Goal: Register for event/course

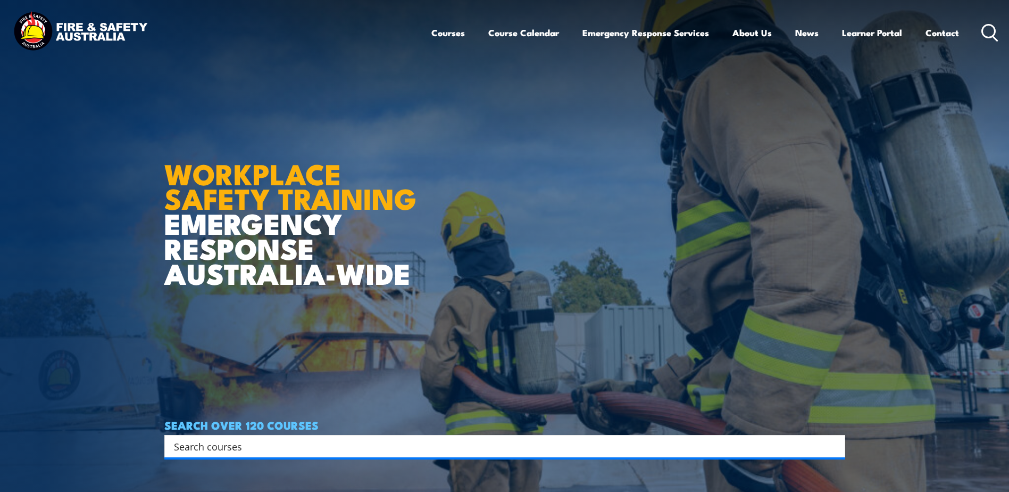
click at [276, 449] on input "Search input" at bounding box center [498, 446] width 648 height 16
type input "hsr"
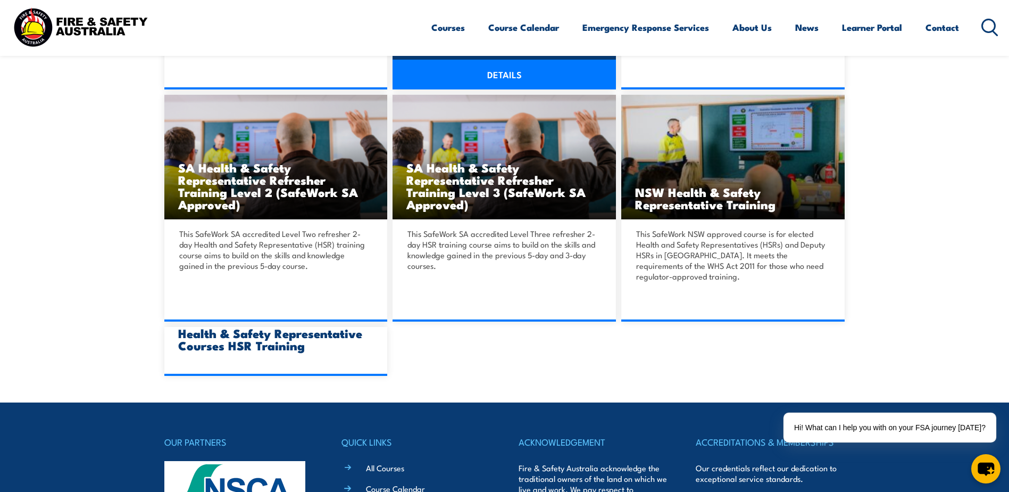
scroll to position [745, 0]
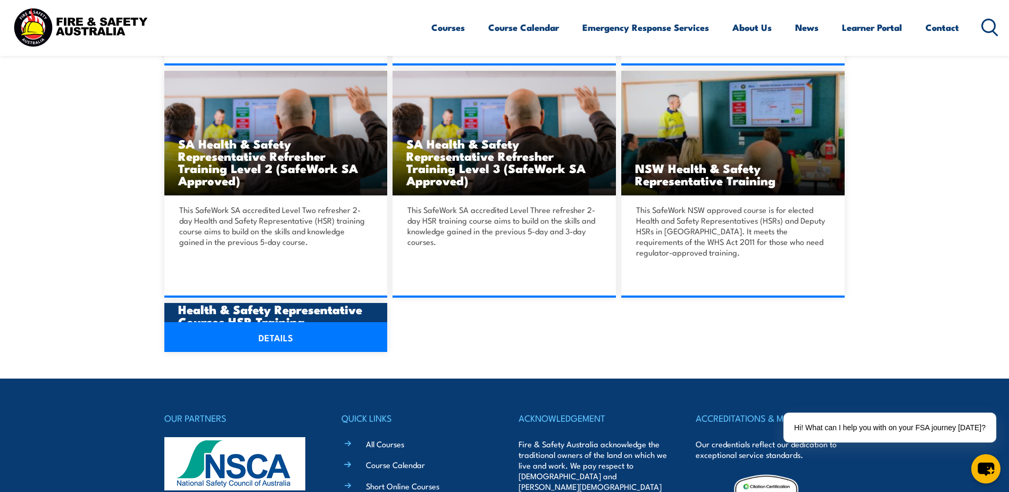
click at [268, 338] on link "DETAILS" at bounding box center [275, 337] width 223 height 30
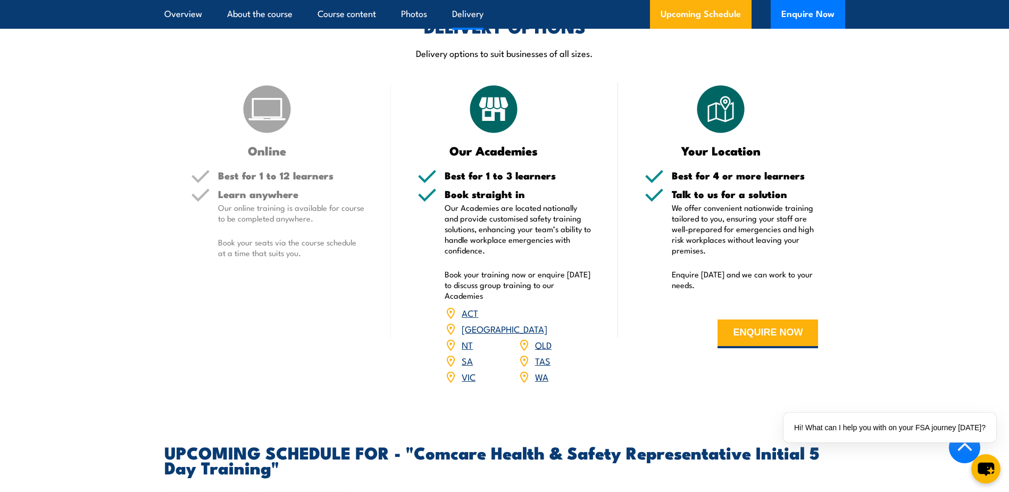
scroll to position [1330, 0]
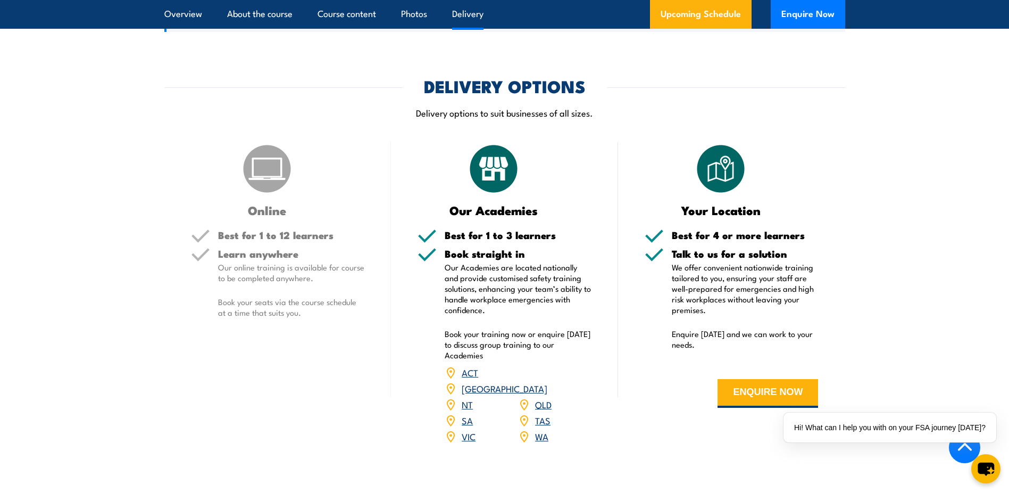
click at [549, 397] on link "QLD" at bounding box center [543, 403] width 16 height 13
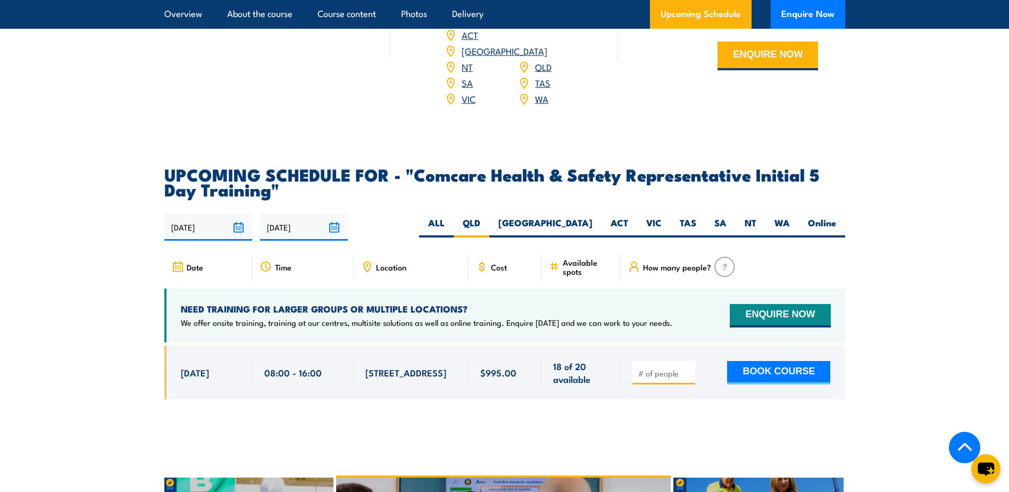
scroll to position [1658, 0]
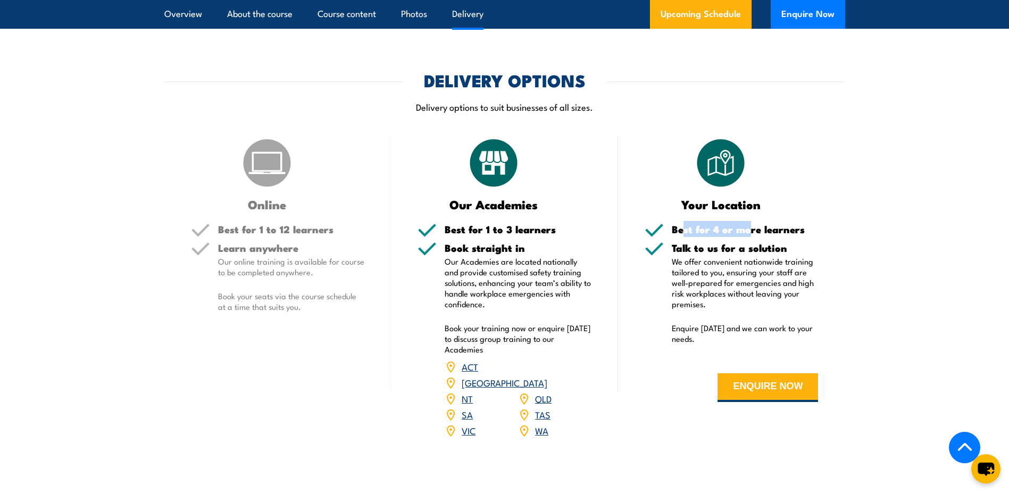
drag, startPoint x: 682, startPoint y: 229, endPoint x: 747, endPoint y: 226, distance: 64.9
click at [747, 226] on h5 "Best for 4 or more learners" at bounding box center [745, 229] width 147 height 10
click at [746, 226] on h5 "Best for 4 or more learners" at bounding box center [745, 229] width 147 height 10
drag, startPoint x: 699, startPoint y: 252, endPoint x: 783, endPoint y: 247, distance: 84.2
click at [783, 247] on h5 "Talk to us for a solution" at bounding box center [745, 248] width 147 height 10
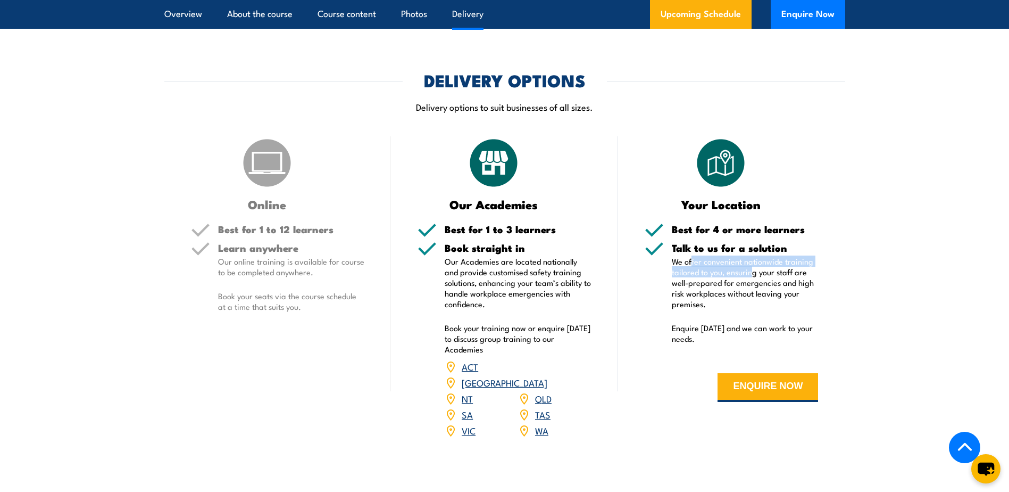
drag, startPoint x: 783, startPoint y: 247, endPoint x: 753, endPoint y: 273, distance: 39.6
click at [753, 273] on p "We offer convenient nationwide training tailored to you, ensuring your staff ar…" at bounding box center [745, 282] width 147 height 53
drag, startPoint x: 753, startPoint y: 273, endPoint x: 730, endPoint y: 316, distance: 49.0
click at [730, 316] on div "Talk to us for a solution We offer convenient nationwide training tailored to y…" at bounding box center [745, 300] width 147 height 114
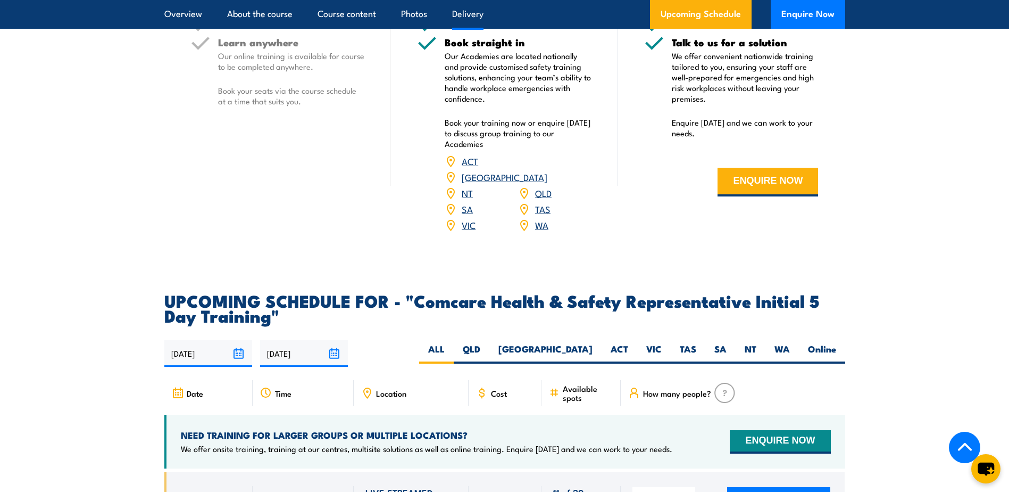
scroll to position [1548, 0]
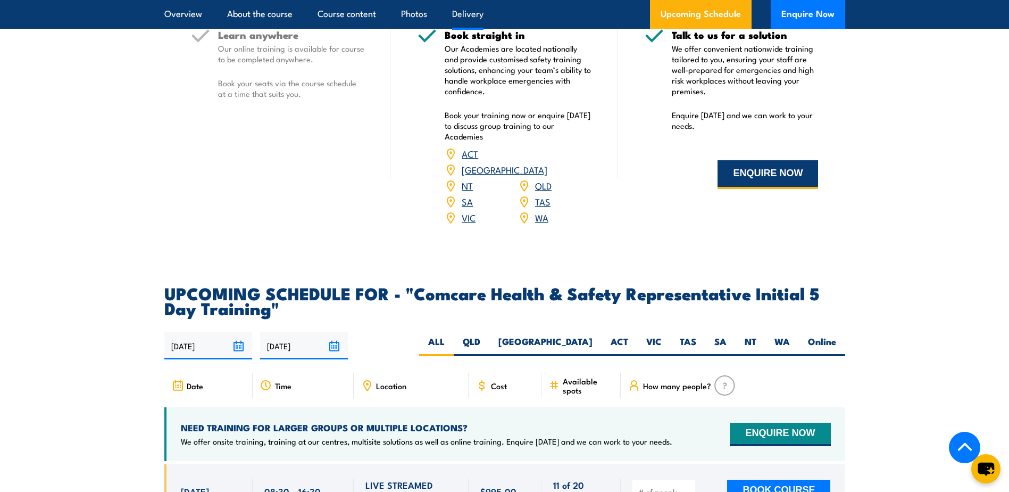
click at [754, 180] on button "ENQUIRE NOW" at bounding box center [768, 174] width 101 height 29
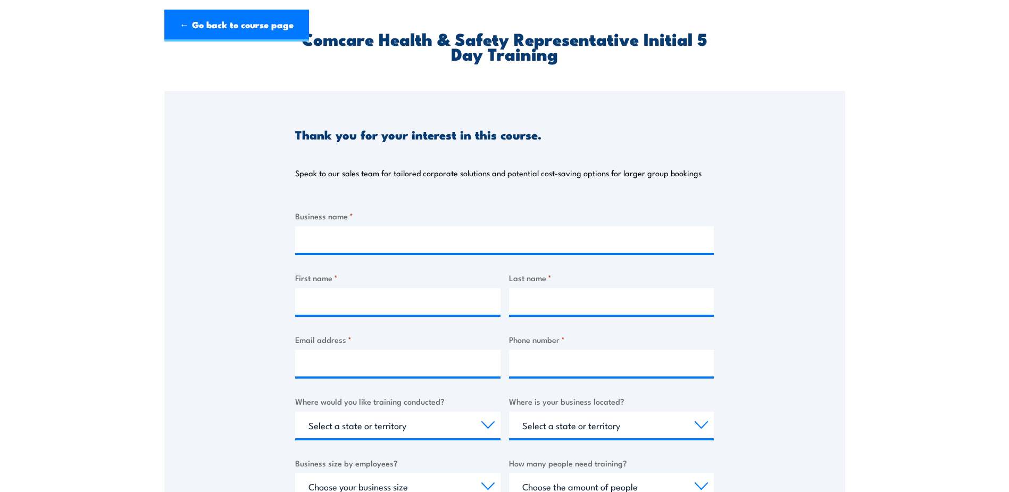
scroll to position [266, 0]
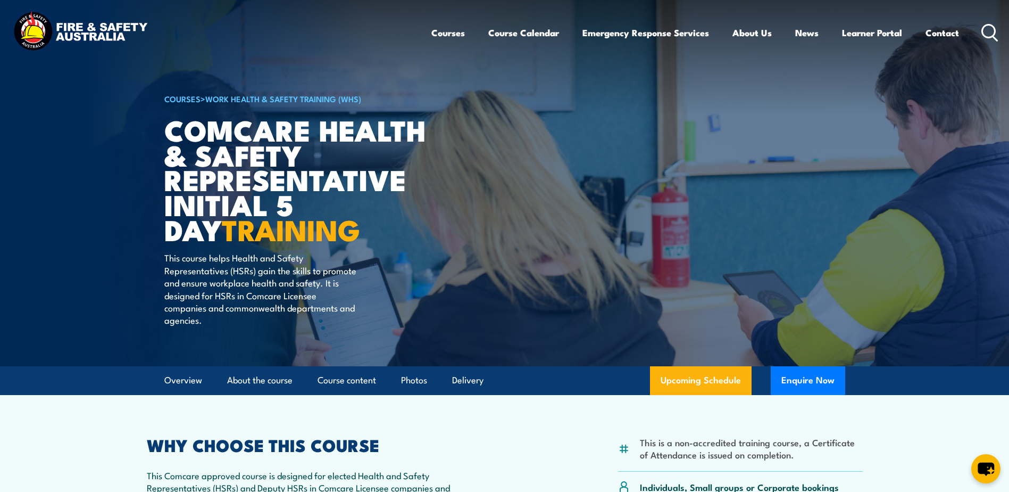
click at [990, 26] on icon at bounding box center [989, 33] width 17 height 18
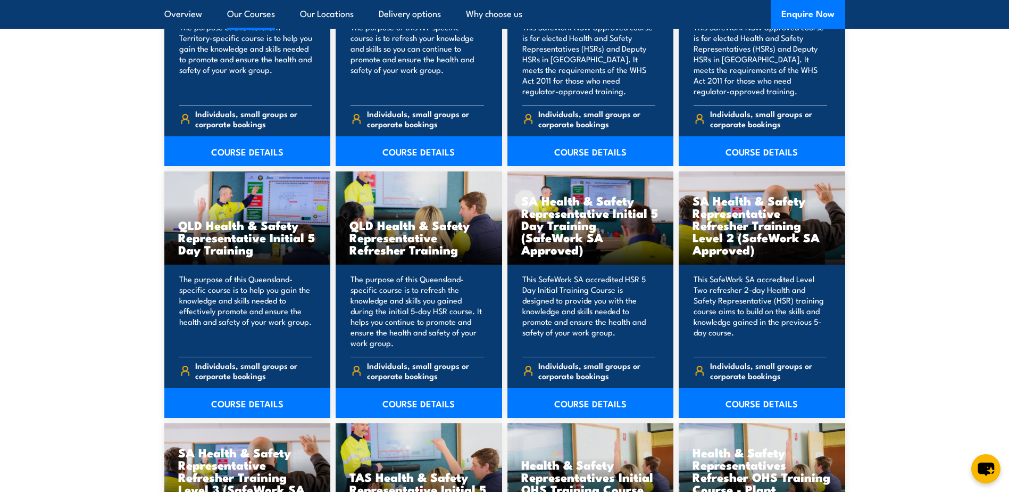
scroll to position [1330, 0]
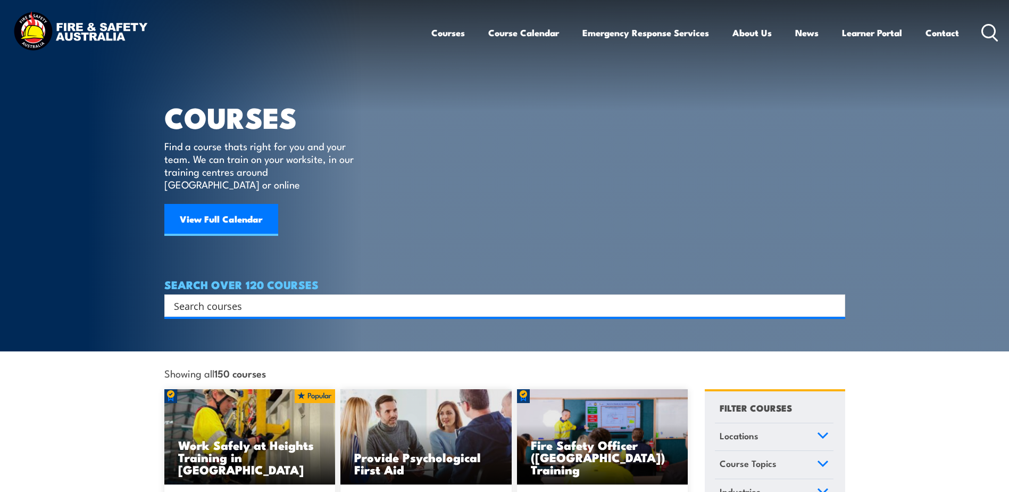
click at [369, 297] on input "Search input" at bounding box center [498, 305] width 648 height 16
type input "initial hsr"
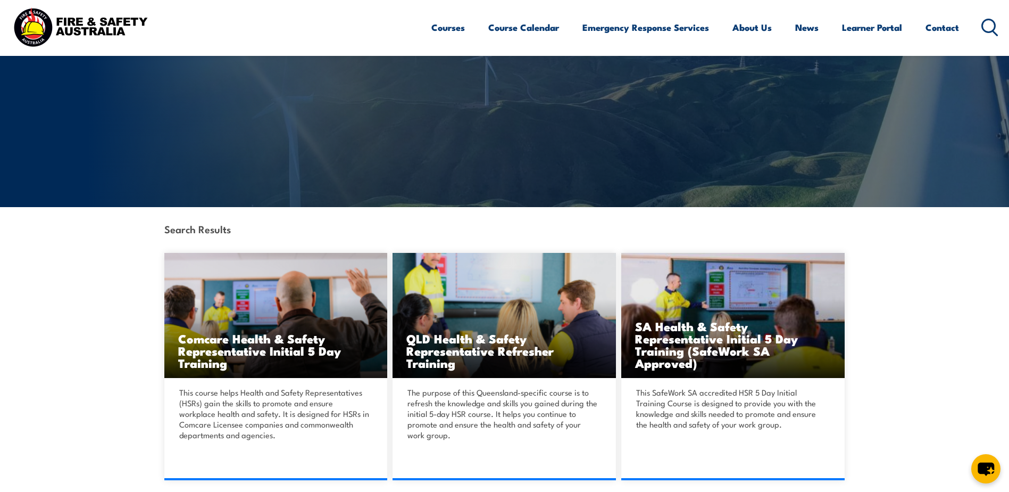
scroll to position [106, 0]
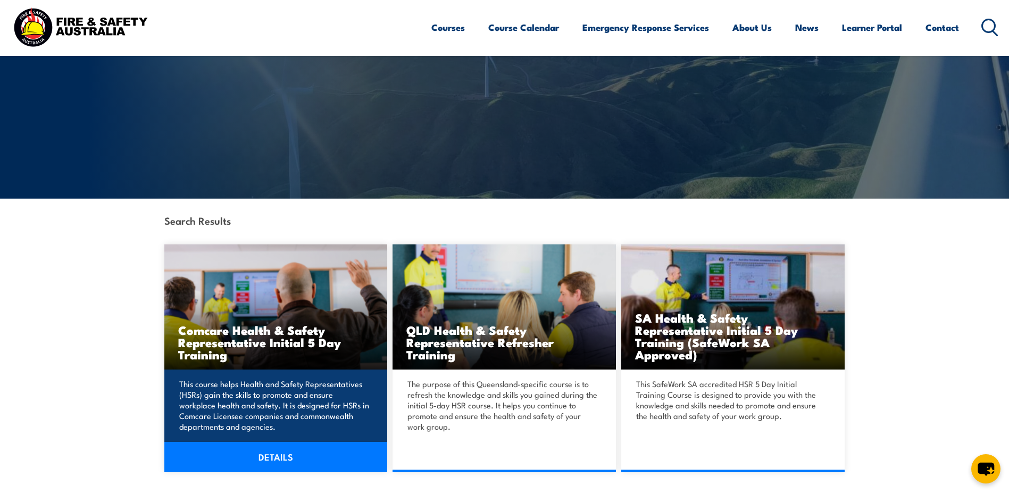
click at [281, 457] on link "DETAILS" at bounding box center [275, 456] width 223 height 30
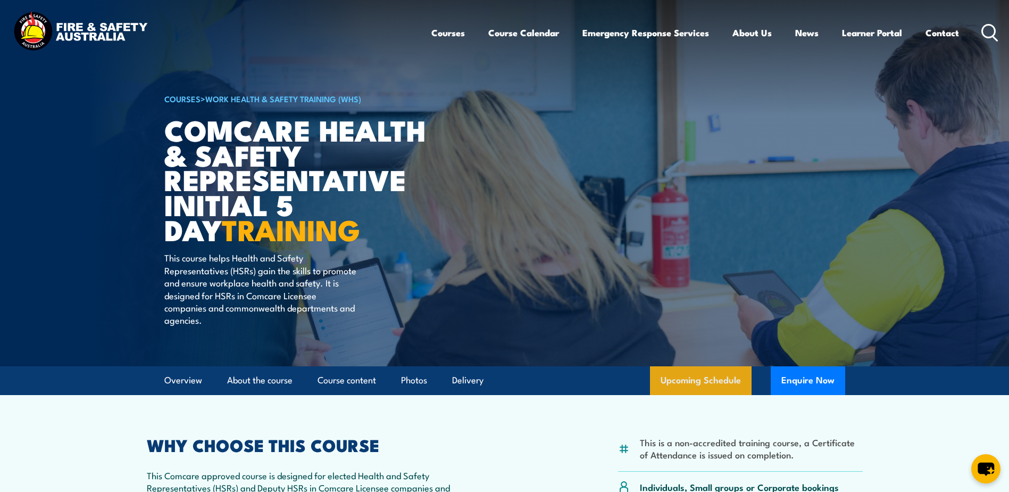
click at [682, 386] on link "Upcoming Schedule" at bounding box center [701, 380] width 102 height 29
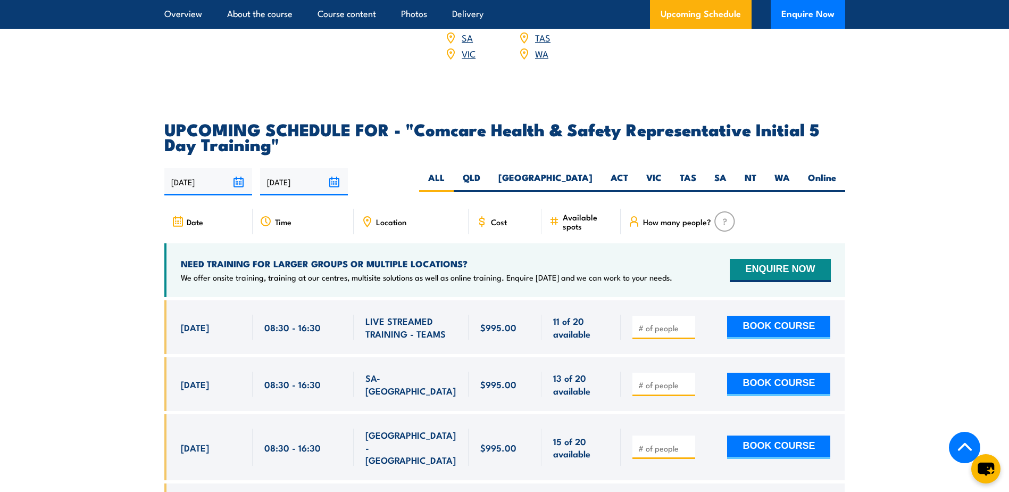
scroll to position [1711, 0]
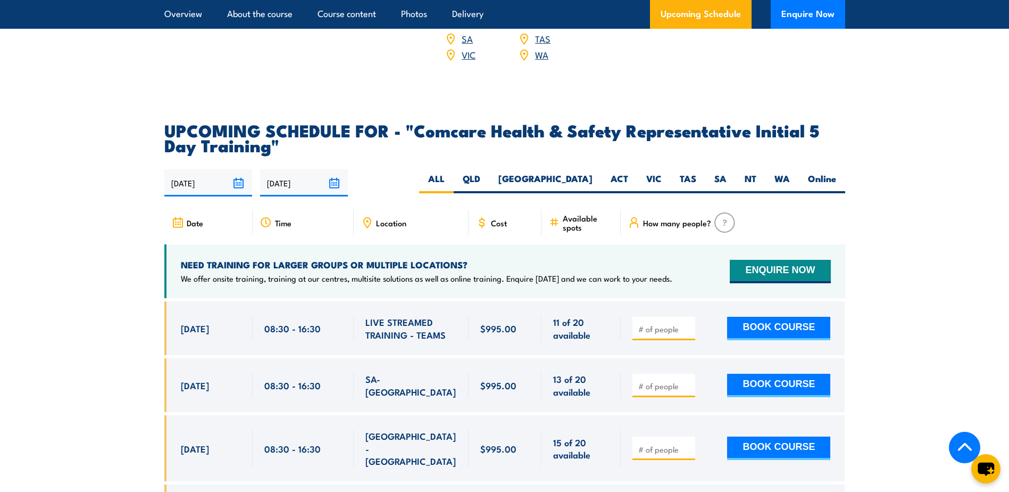
click at [725, 212] on img at bounding box center [724, 222] width 21 height 20
click at [716, 212] on img at bounding box center [724, 222] width 21 height 20
click at [818, 172] on label "Online" at bounding box center [822, 182] width 46 height 21
click at [836, 172] on input "Online" at bounding box center [839, 175] width 7 height 7
radio input "true"
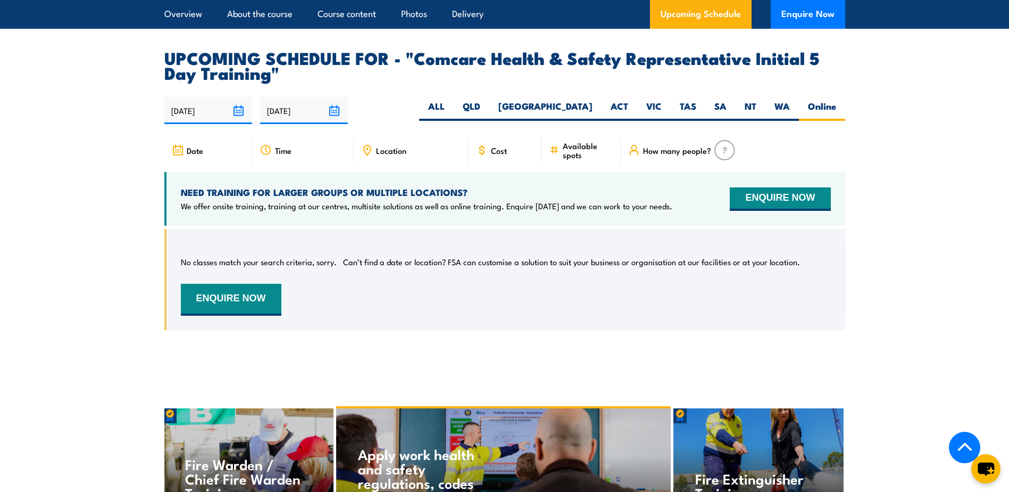
scroll to position [1764, 0]
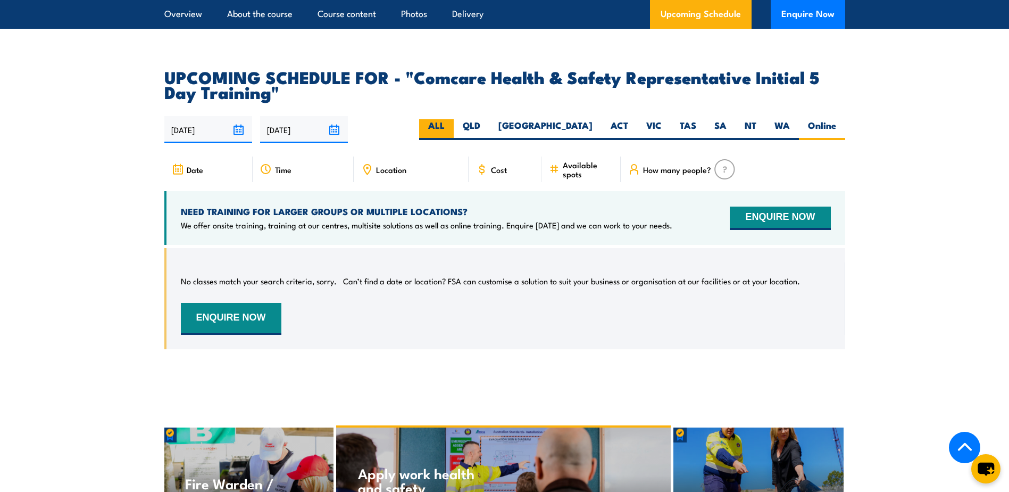
click at [454, 119] on label "ALL" at bounding box center [436, 129] width 35 height 21
click at [452, 119] on input "ALL" at bounding box center [448, 122] width 7 height 7
radio input "true"
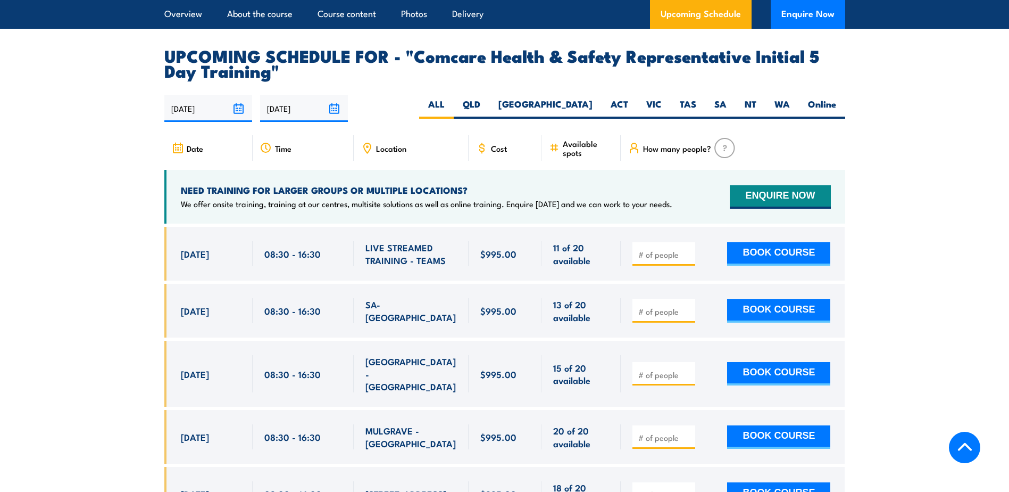
scroll to position [1818, 0]
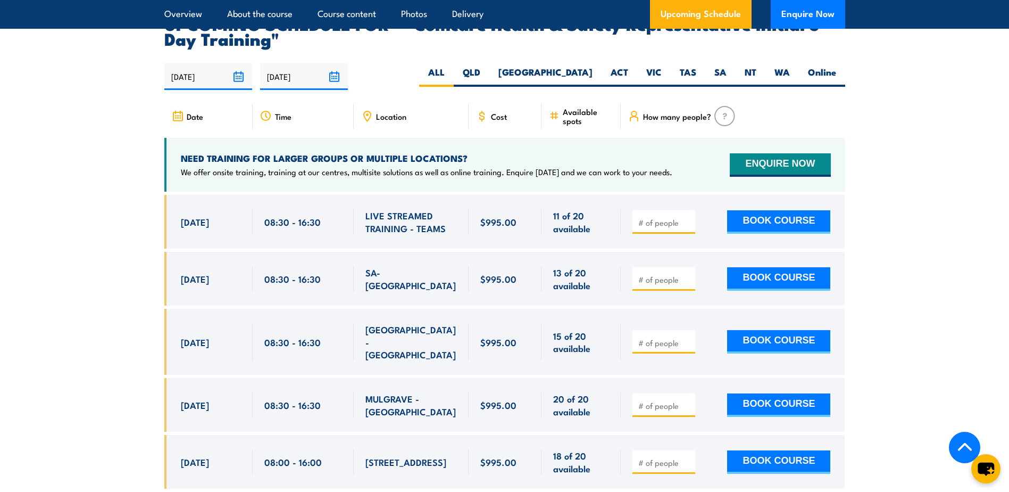
click at [662, 217] on input "number" at bounding box center [664, 222] width 53 height 11
drag, startPoint x: 199, startPoint y: 205, endPoint x: 527, endPoint y: 204, distance: 327.1
click at [527, 204] on div "13 Oct, 2025, 08:30 - 08:30" at bounding box center [504, 222] width 681 height 54
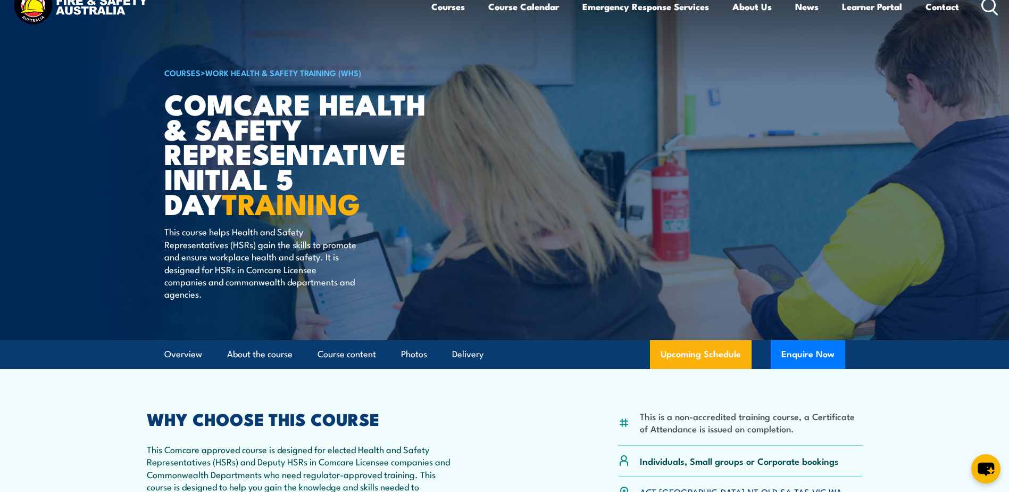
scroll to position [0, 0]
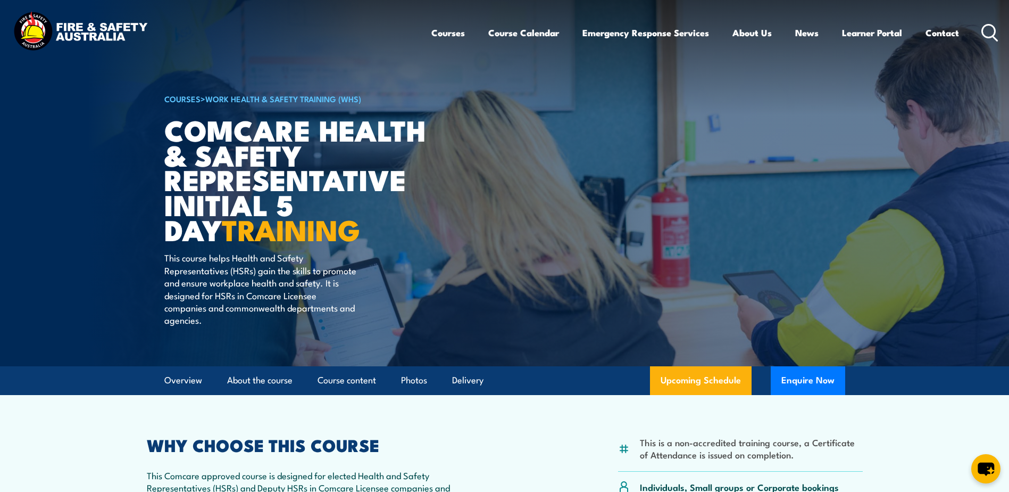
drag, startPoint x: 872, startPoint y: 307, endPoint x: 873, endPoint y: 177, distance: 130.9
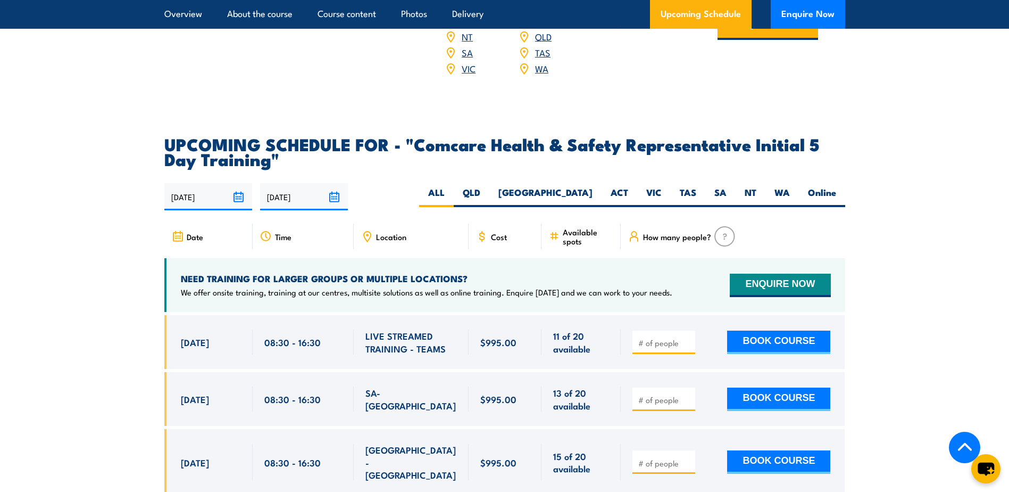
scroll to position [1702, 0]
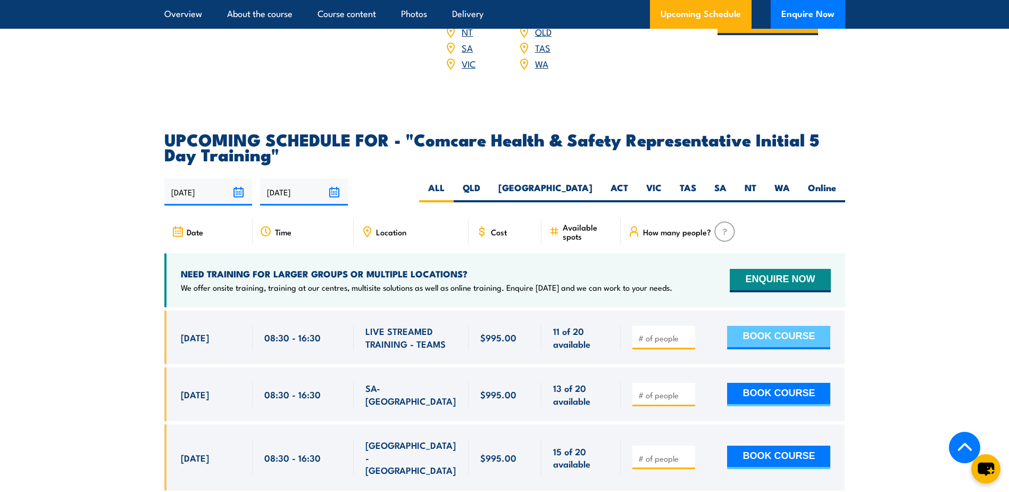
click at [756, 326] on button "BOOK COURSE" at bounding box center [778, 337] width 103 height 23
type input "2"
click at [771, 326] on button "BOOK COURSE" at bounding box center [778, 337] width 103 height 23
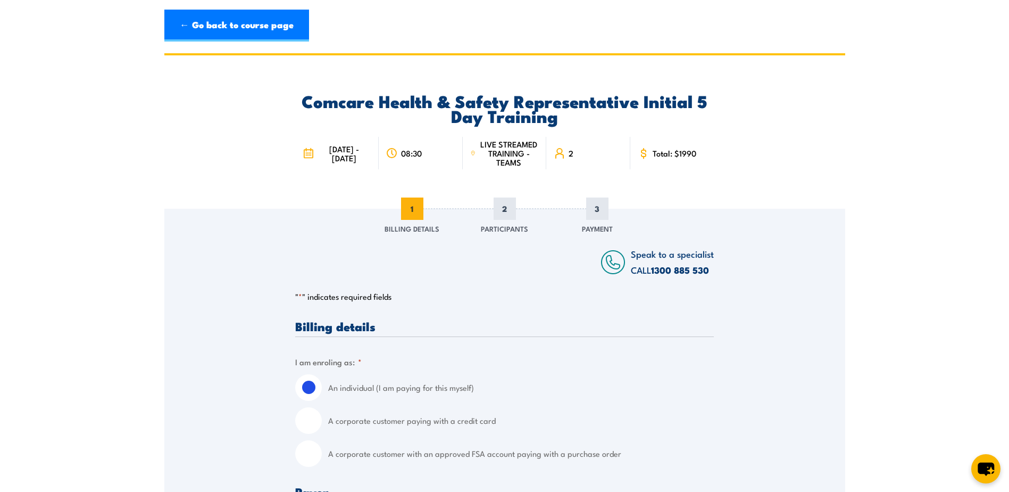
click at [182, 4] on header "← Go back to course page" at bounding box center [504, 26] width 1009 height 52
click at [207, 35] on link "← Go back to course page" at bounding box center [236, 26] width 145 height 32
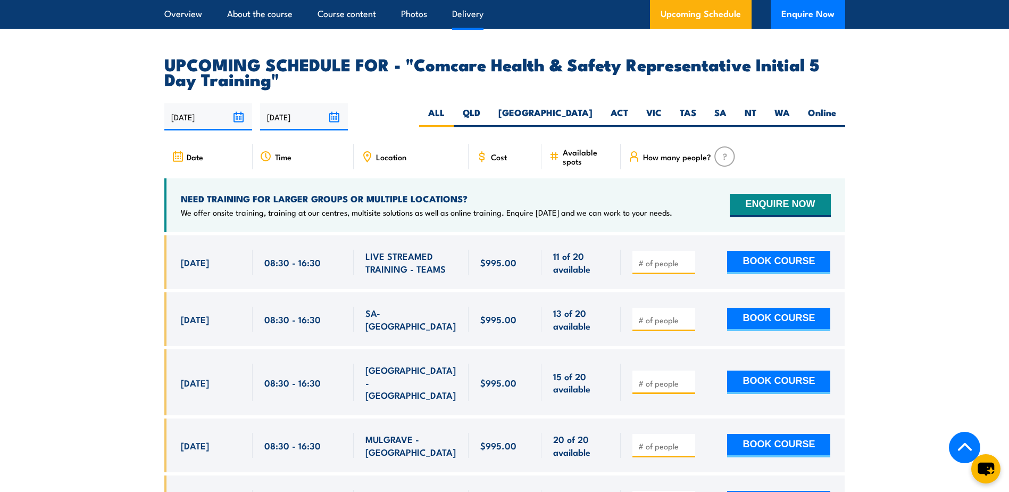
scroll to position [1552, 0]
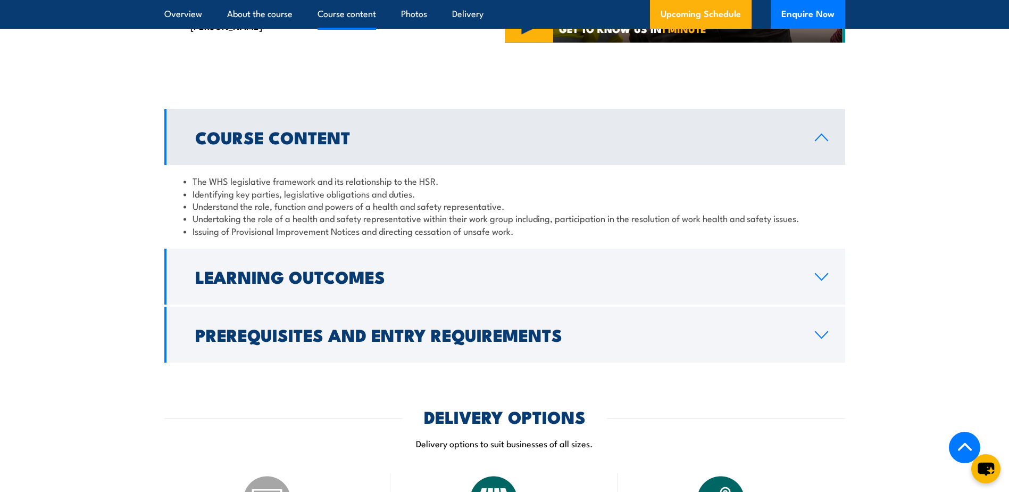
scroll to position [1383, 0]
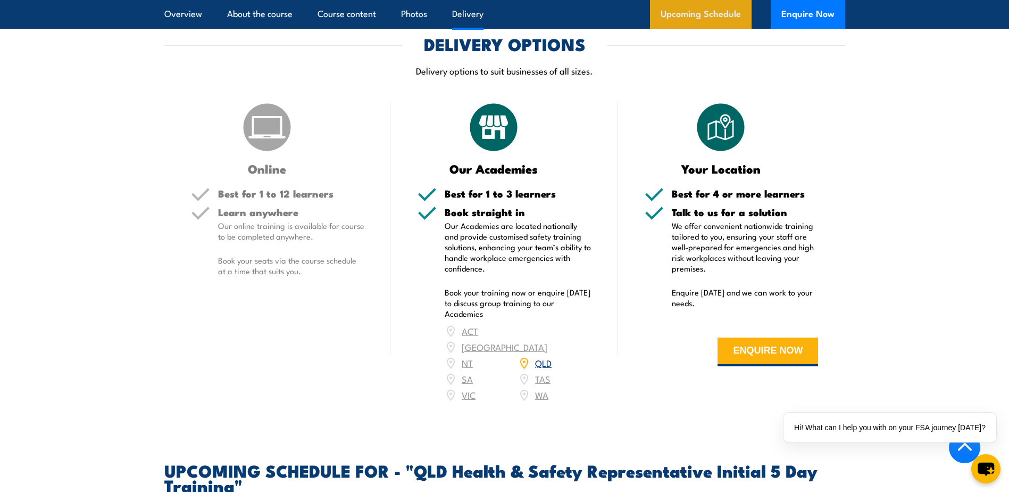
click at [686, 7] on link "Upcoming Schedule" at bounding box center [701, 14] width 102 height 29
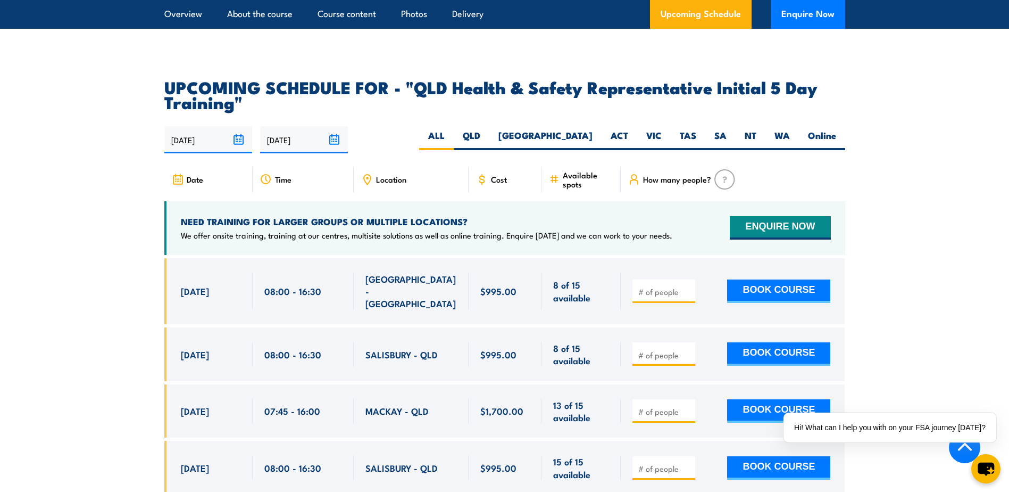
scroll to position [1862, 0]
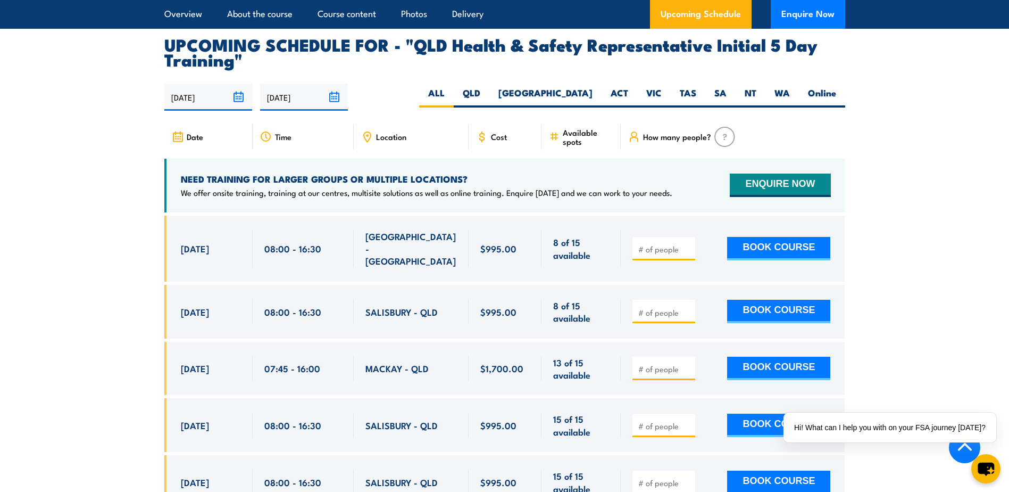
click at [654, 363] on input "number" at bounding box center [664, 368] width 53 height 11
type input "1"
click at [791, 356] on button "BOOK COURSE" at bounding box center [778, 367] width 103 height 23
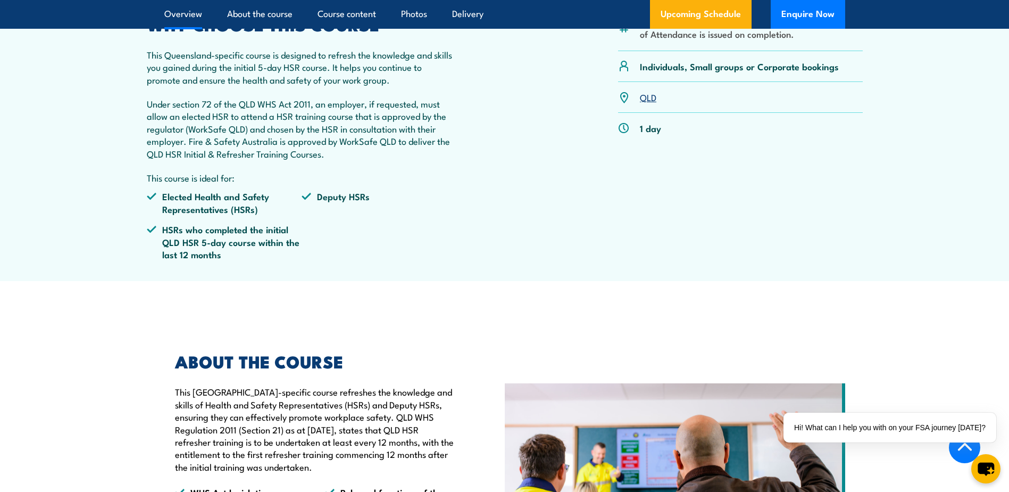
scroll to position [319, 0]
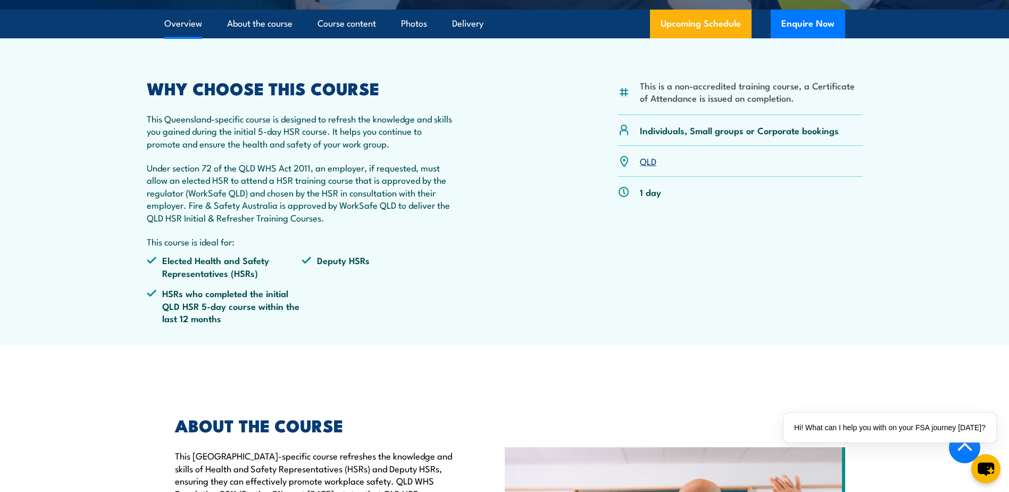
click at [711, 35] on link "Upcoming Schedule" at bounding box center [701, 24] width 102 height 29
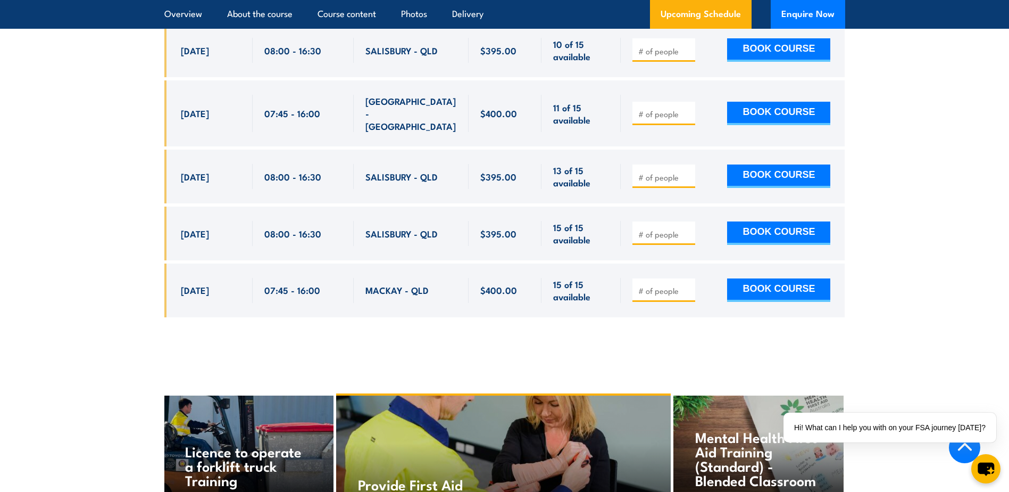
scroll to position [2237, 0]
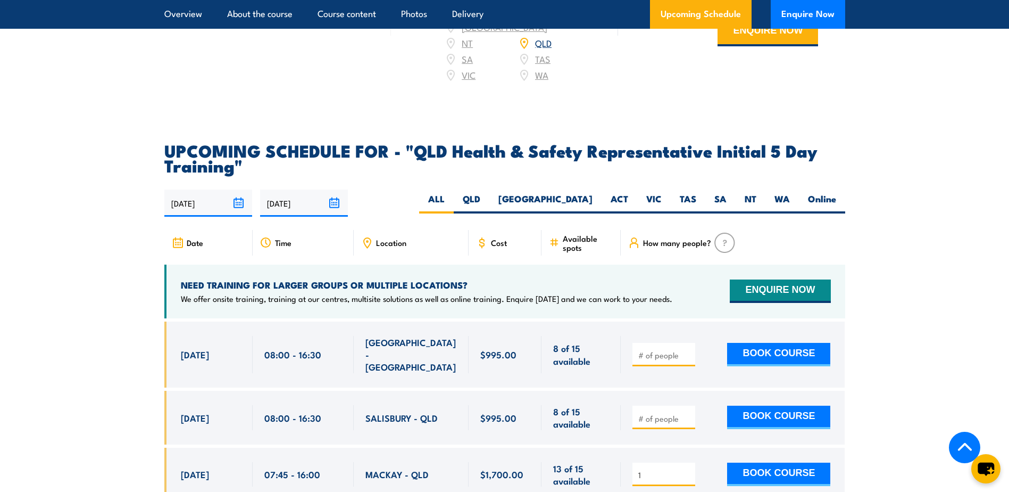
scroll to position [1755, 0]
click at [824, 195] on label "Online" at bounding box center [822, 203] width 46 height 21
click at [836, 195] on input "Online" at bounding box center [839, 196] width 7 height 7
radio input "true"
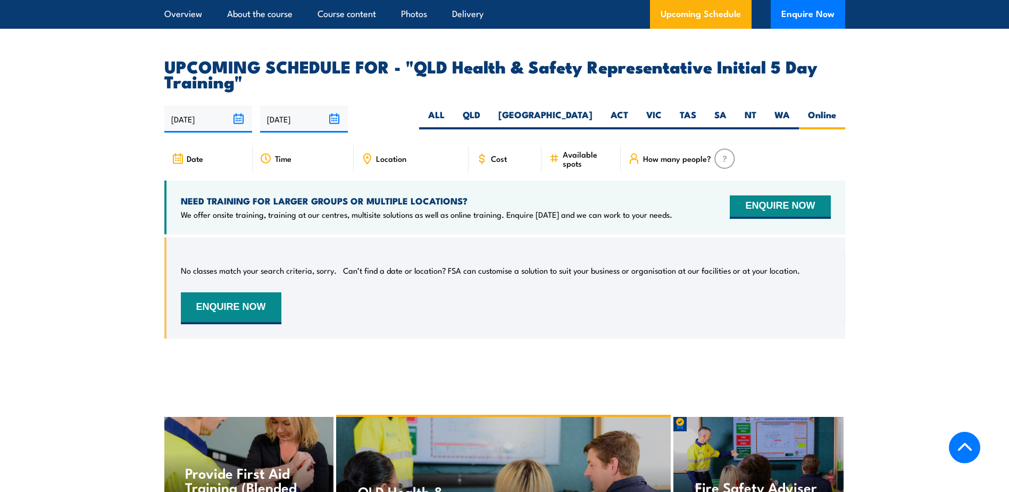
scroll to position [1960, 0]
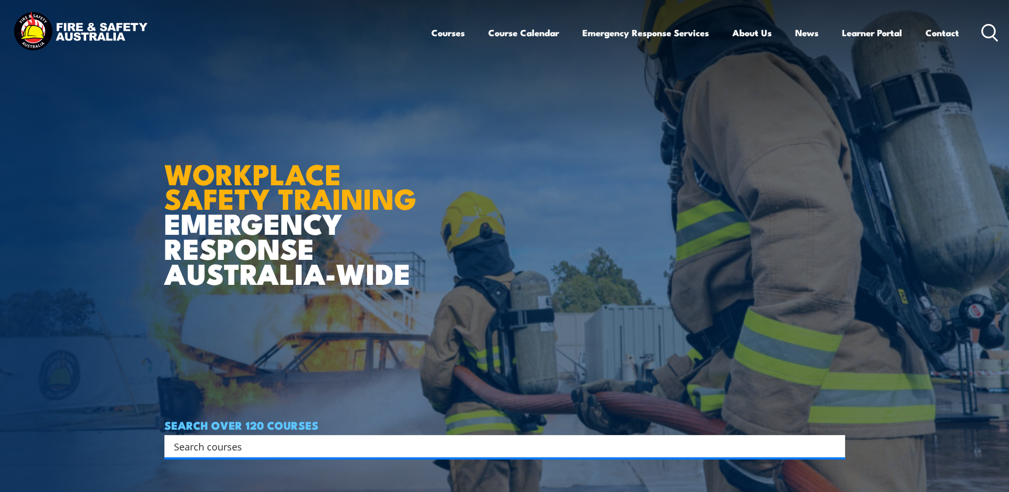
click at [281, 451] on input "Search input" at bounding box center [498, 446] width 648 height 16
type input "hsr"
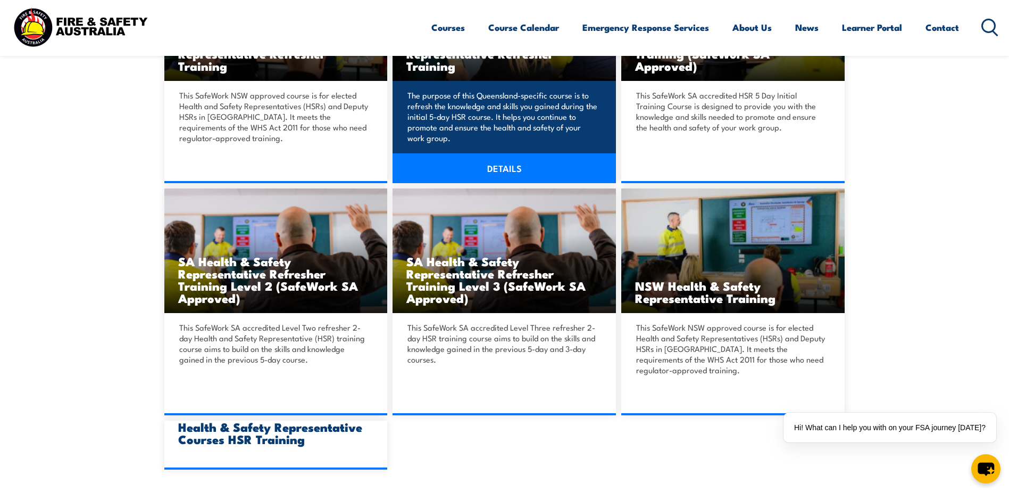
scroll to position [638, 0]
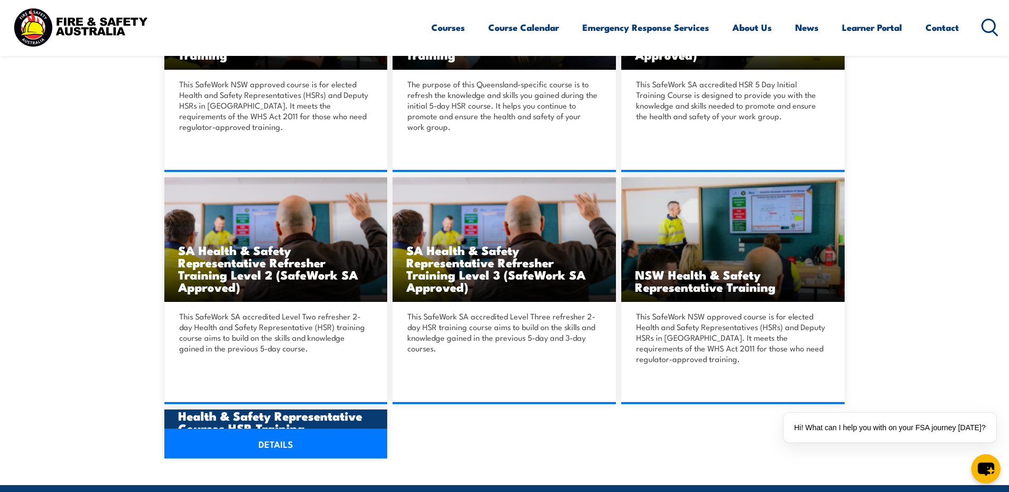
click at [263, 436] on link "DETAILS" at bounding box center [275, 443] width 223 height 30
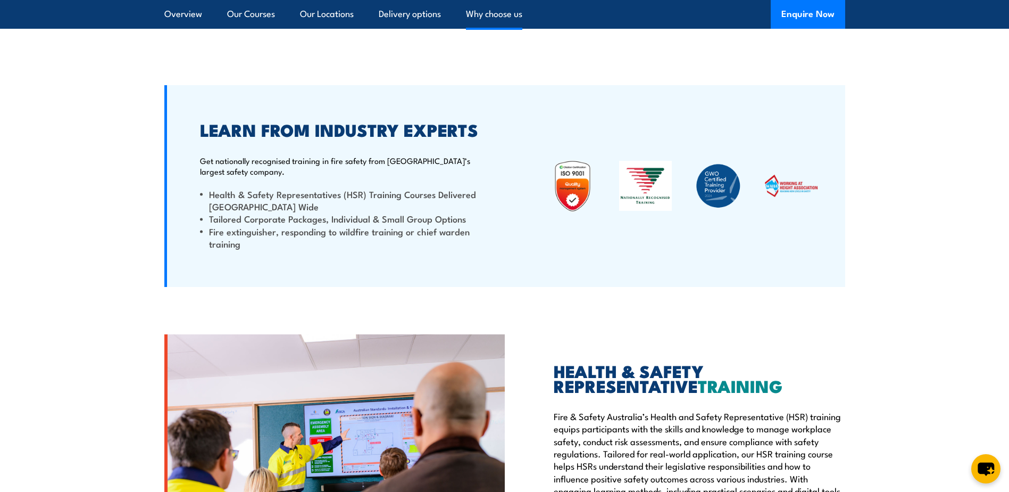
scroll to position [2447, 0]
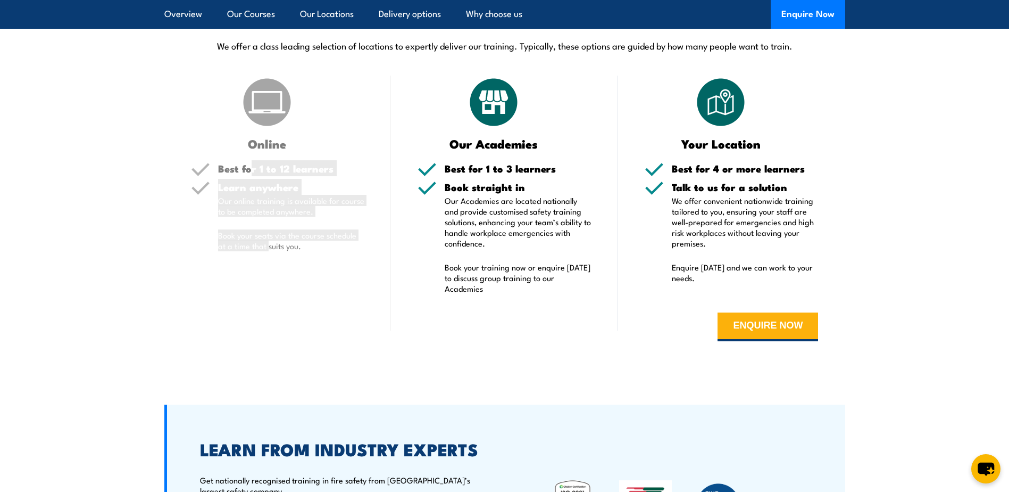
drag, startPoint x: 251, startPoint y: 155, endPoint x: 270, endPoint y: 285, distance: 130.7
click at [270, 285] on div "Online Best for 1 to 12 learners Learn anywhere Our online training is availabl…" at bounding box center [277, 216] width 227 height 281
drag, startPoint x: 270, startPoint y: 285, endPoint x: 283, endPoint y: 306, distance: 25.3
click at [283, 306] on div "Online Best for 1 to 12 learners Learn anywhere Our online training is availabl…" at bounding box center [277, 216] width 227 height 281
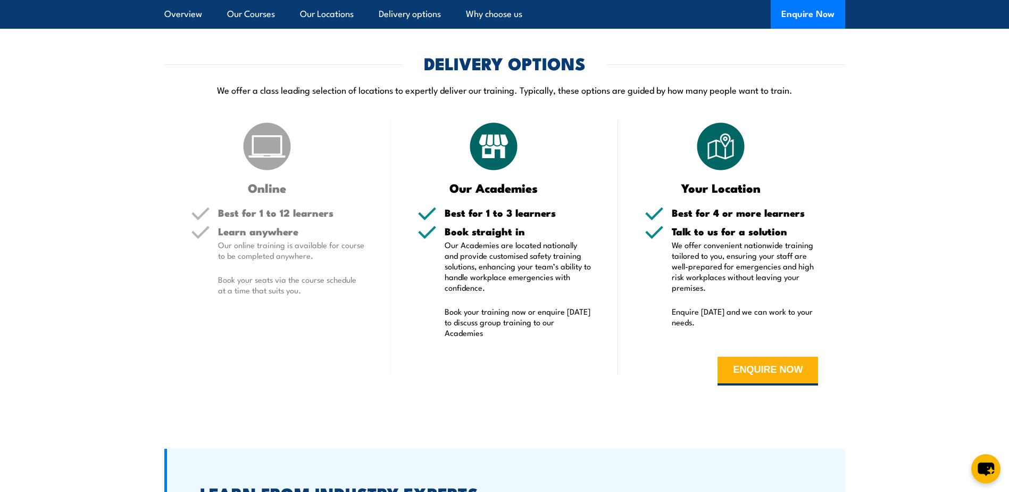
scroll to position [2340, 0]
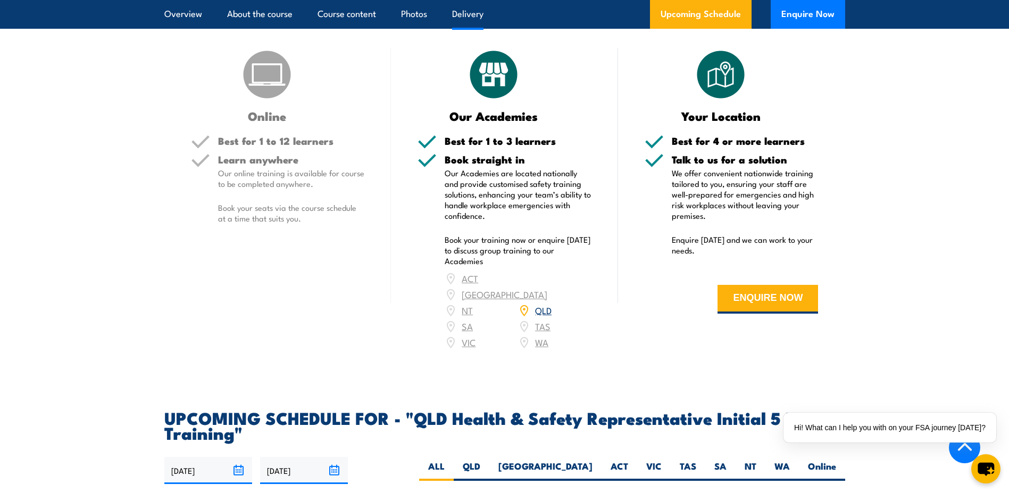
scroll to position [1489, 0]
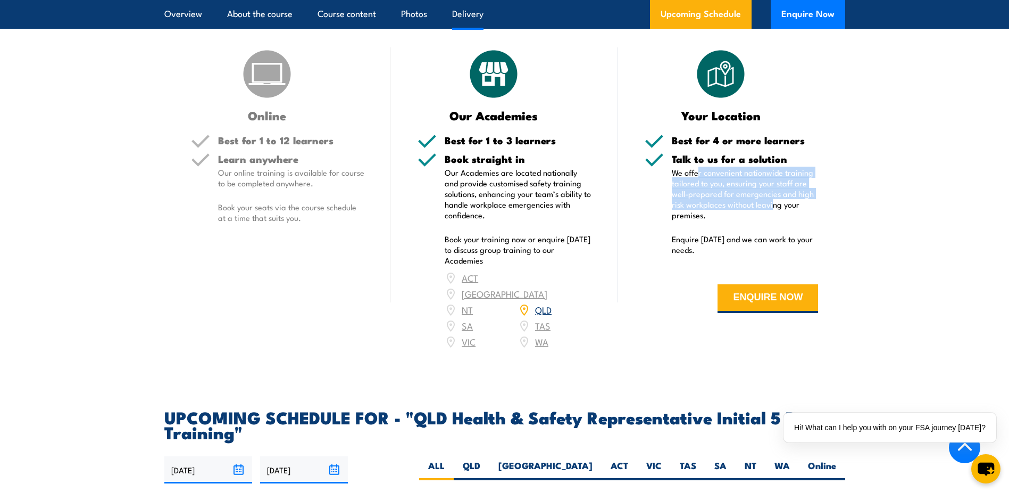
drag, startPoint x: 699, startPoint y: 185, endPoint x: 772, endPoint y: 221, distance: 81.8
click at [772, 220] on p "We offer convenient nationwide training tailored to you, ensuring your staff ar…" at bounding box center [745, 193] width 147 height 53
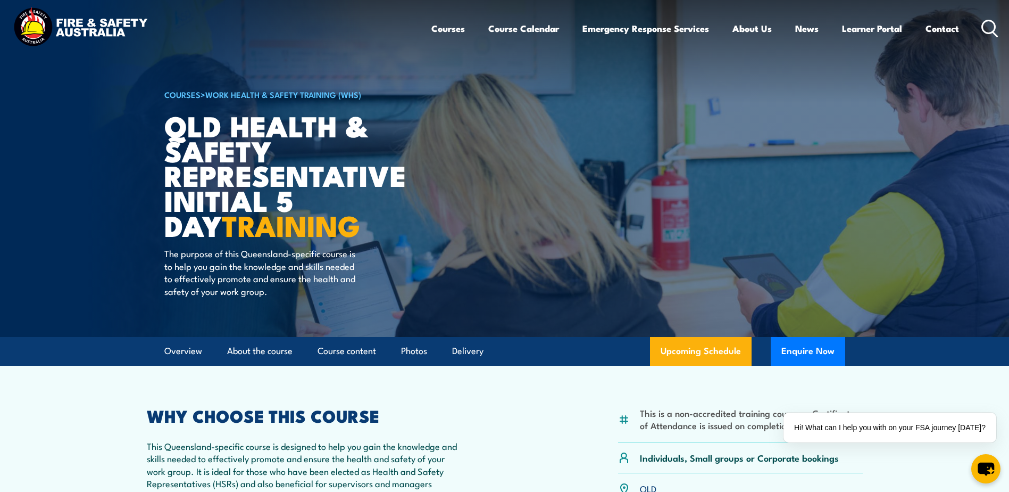
scroll to position [0, 0]
